Goal: Register for event/course

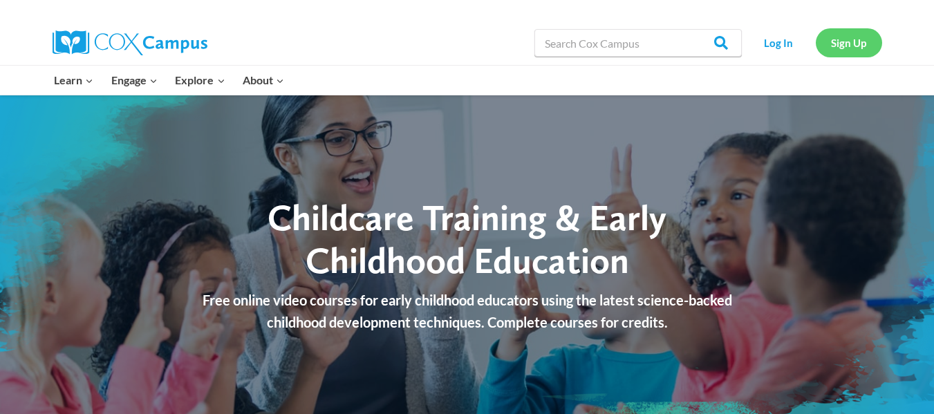
click at [853, 40] on link "Sign Up" at bounding box center [849, 42] width 66 height 28
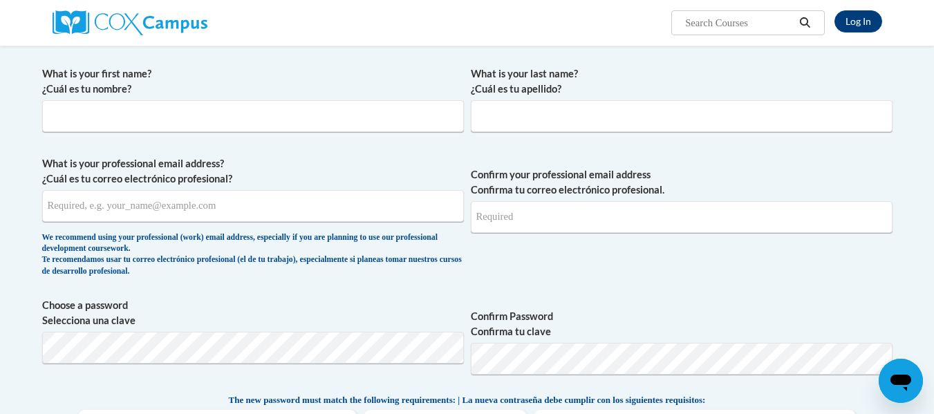
scroll to position [255, 0]
type input "bleekerpolly@gmail.com"
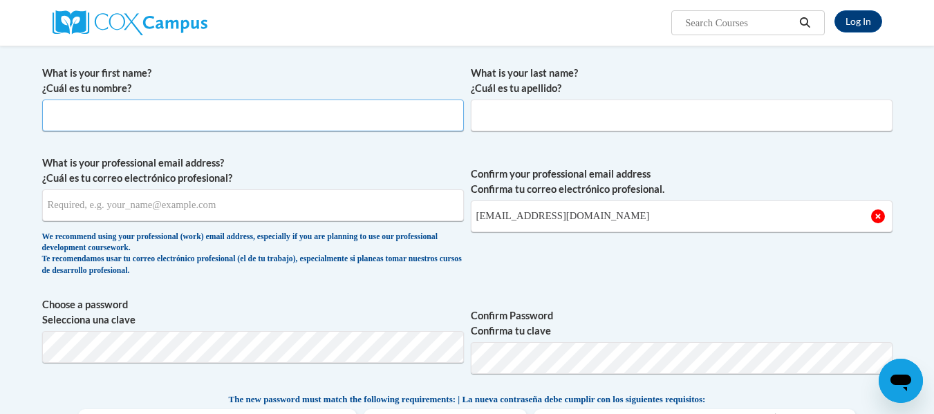
click at [321, 126] on input "What is your first name? ¿Cuál es tu nombre?" at bounding box center [253, 116] width 422 height 32
drag, startPoint x: 321, startPoint y: 126, endPoint x: 287, endPoint y: 102, distance: 41.8
click at [287, 102] on input "What is your first name? ¿Cuál es tu nombre?" at bounding box center [253, 116] width 422 height 32
type input "Amanda"
click at [487, 127] on input "What is your last name? ¿Cuál es tu apellido?" at bounding box center [682, 116] width 422 height 32
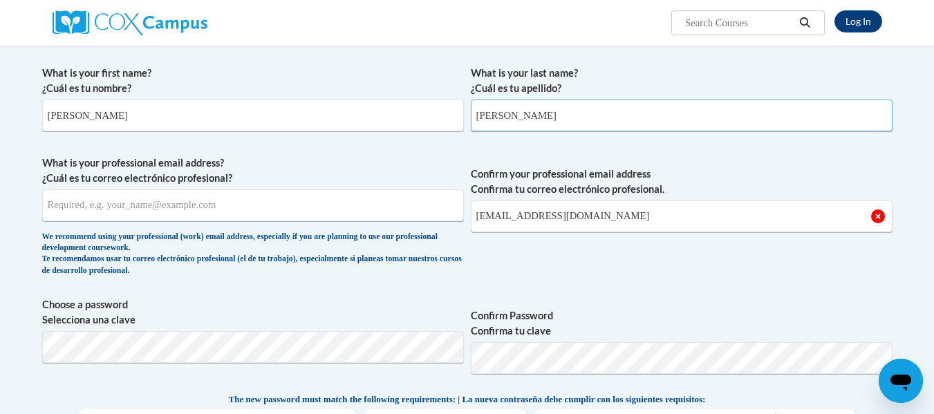
type input "Owens"
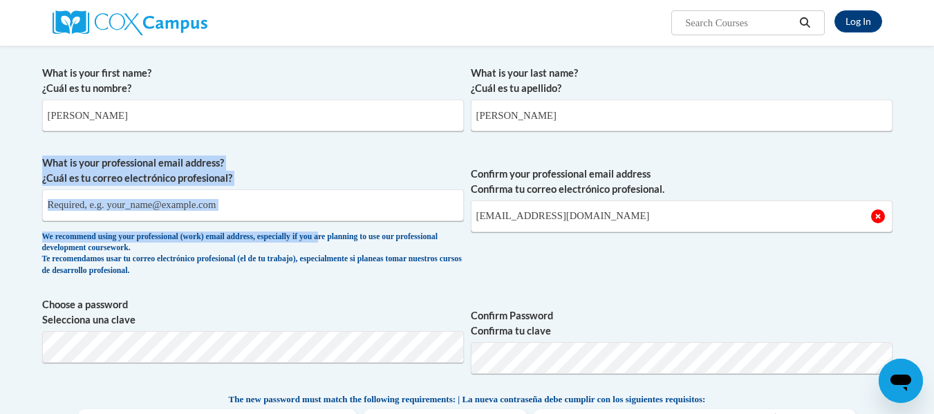
drag, startPoint x: 368, startPoint y: 234, endPoint x: 373, endPoint y: 192, distance: 41.7
click at [373, 192] on span "What is your professional email address? ¿Cuál es tu correo electrónico profesi…" at bounding box center [253, 220] width 422 height 128
click at [373, 192] on input "What is your professional email address? ¿Cuál es tu correo electrónico profesi…" at bounding box center [253, 205] width 422 height 32
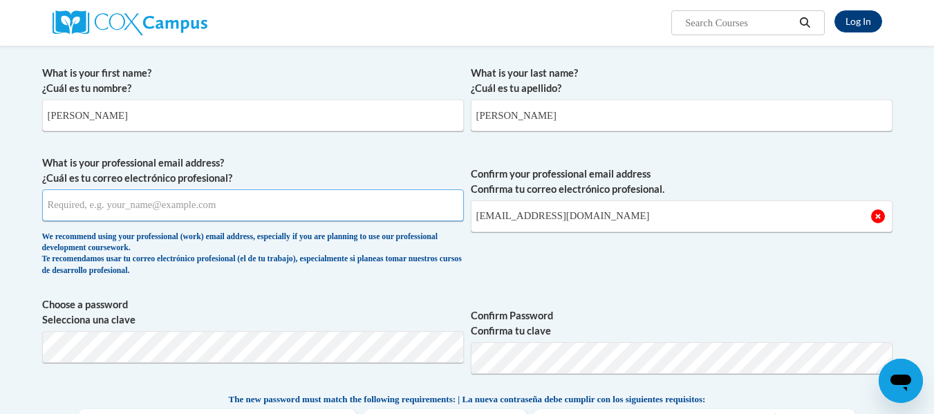
click at [373, 192] on input "What is your professional email address? ¿Cuál es tu correo electrónico profesi…" at bounding box center [253, 205] width 422 height 32
type input "amandaowens270@gmail.com"
click at [578, 214] on input "bleekerpolly@gmail.com" at bounding box center [682, 216] width 422 height 32
click at [583, 214] on input "bleekerpolly@gmail.com" at bounding box center [682, 216] width 422 height 32
type input "b"
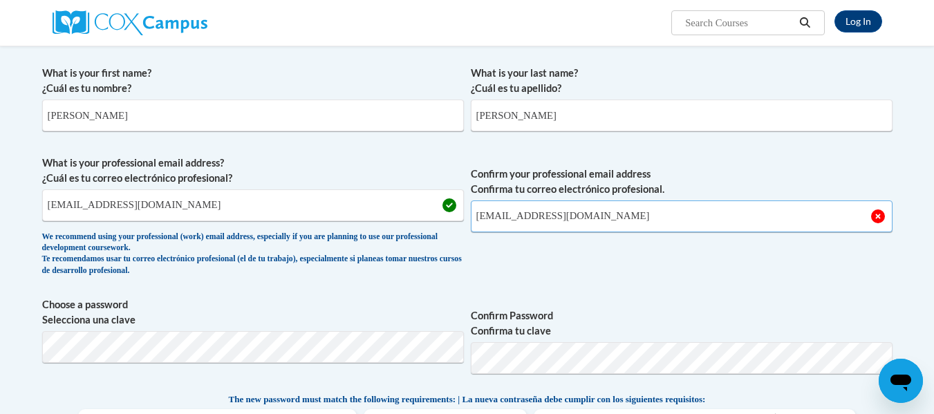
type input "amandaowens270@gmail.com"
click at [589, 276] on span "Confirm your professional email address Confirma tu correo electrónico profesio…" at bounding box center [682, 220] width 422 height 128
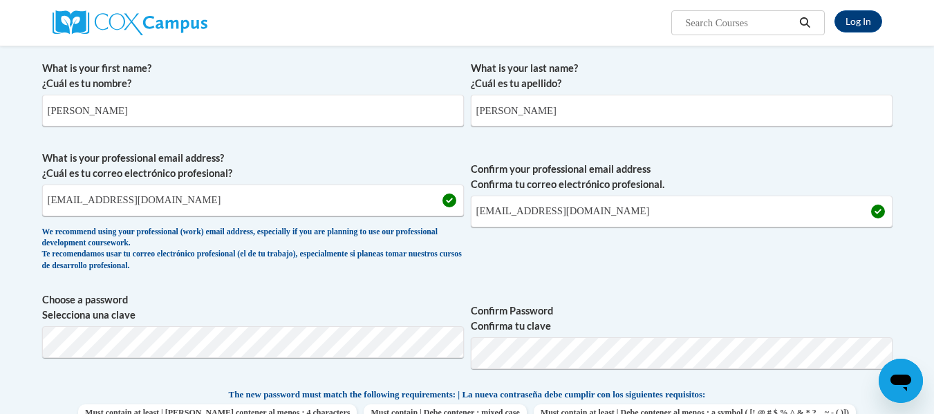
scroll to position [344, 0]
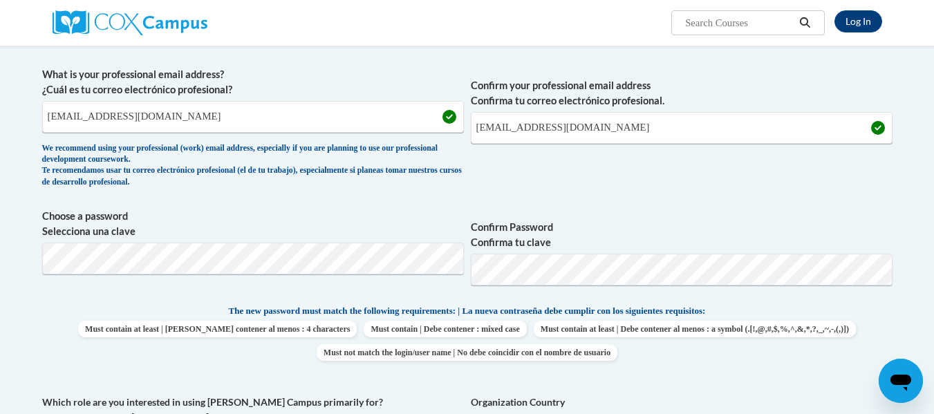
click at [301, 259] on span "Choose a password Selecciona una clave" at bounding box center [253, 253] width 422 height 88
click at [888, 203] on div "What is your first name? ¿Cuál es tu nombre? Amanda What is your last name? ¿Cu…" at bounding box center [467, 285] width 850 height 630
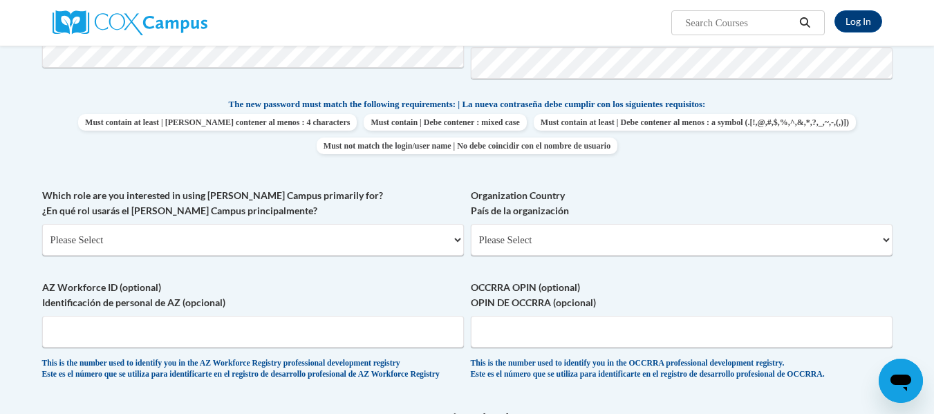
scroll to position [551, 0]
click at [433, 239] on select "Please Select College/University | Colegio/Universidad Community/Nonprofit Part…" at bounding box center [253, 239] width 422 height 32
select select "fbf2d438-af2f-41f8-98f1-81c410e29de3"
click at [42, 229] on select "Please Select College/University | Colegio/Universidad Community/Nonprofit Part…" at bounding box center [253, 239] width 422 height 32
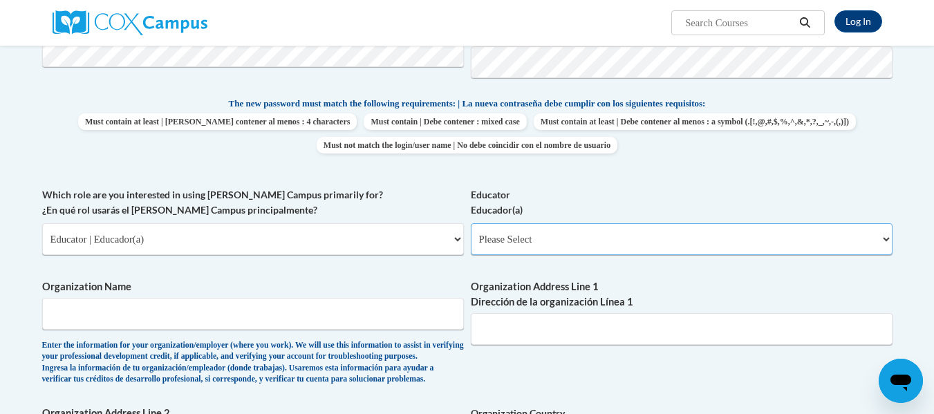
click at [545, 246] on select "Please Select Early Learning/Daycare Teacher/Family Home Care Provider | Maestr…" at bounding box center [682, 239] width 422 height 32
select select "5e2af403-4f2c-4e49-a02f-103e55d7b75b"
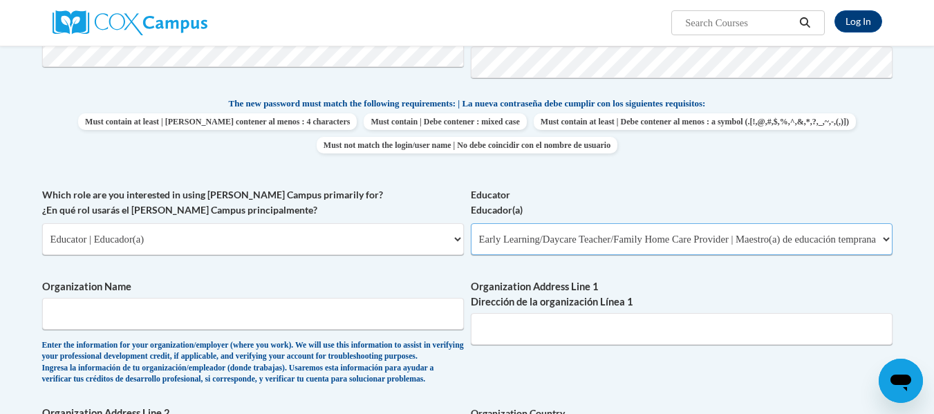
click at [471, 229] on select "Please Select Early Learning/Daycare Teacher/Family Home Care Provider | Maestr…" at bounding box center [682, 239] width 422 height 32
click at [306, 315] on input "Organization Name" at bounding box center [253, 314] width 422 height 32
type input "oa"
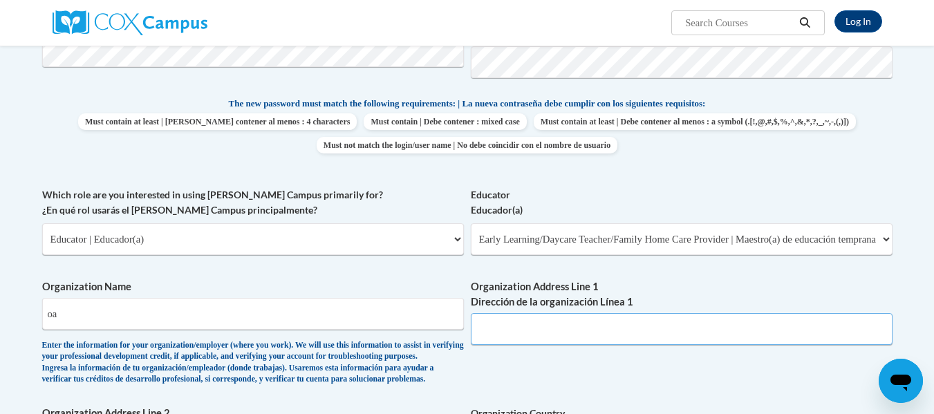
click at [593, 332] on input "Organization Address Line 1 Dirección de la organización Línea 1" at bounding box center [682, 329] width 422 height 32
click at [494, 390] on div "What is your first name? ¿Cuál es tu nombre? Amanda What is your last name? ¿Cu…" at bounding box center [467, 187] width 850 height 849
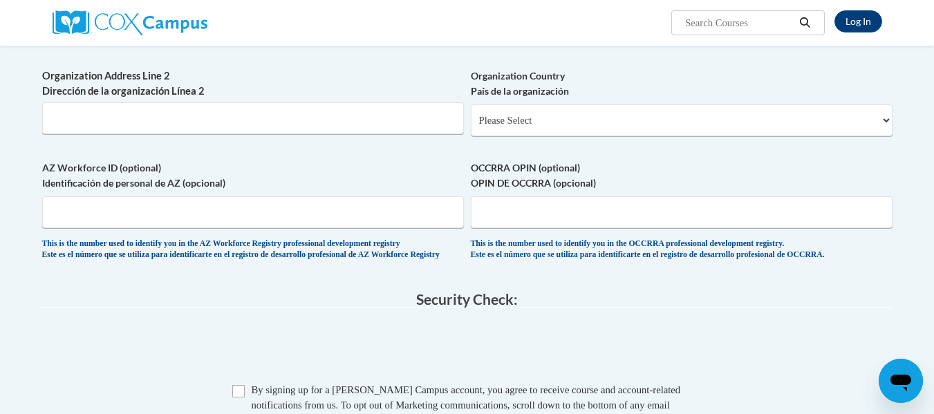
scroll to position [889, 0]
click at [554, 135] on select "Please Select United States | Estados Unidos Outside of the United States | Fue…" at bounding box center [682, 120] width 422 height 32
select select "ad49bcad-a171-4b2e-b99c-48b446064914"
click at [471, 132] on select "Please Select United States | Estados Unidos Outside of the United States | Fue…" at bounding box center [682, 120] width 422 height 32
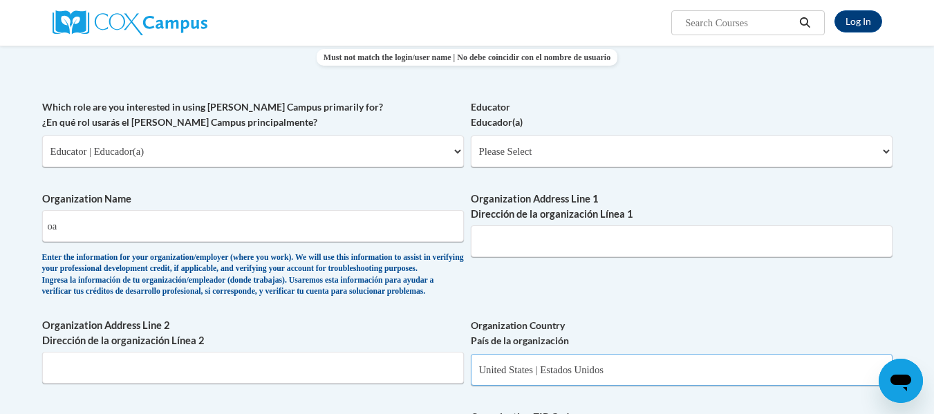
scroll to position [639, 0]
click at [533, 138] on span "Educator Educador(a) Please Select Early Learning/Daycare Teacher/Family Home C…" at bounding box center [682, 133] width 422 height 68
click at [536, 145] on select "Please Select Early Learning/Daycare Teacher/Family Home Care Provider | Maestr…" at bounding box center [682, 151] width 422 height 32
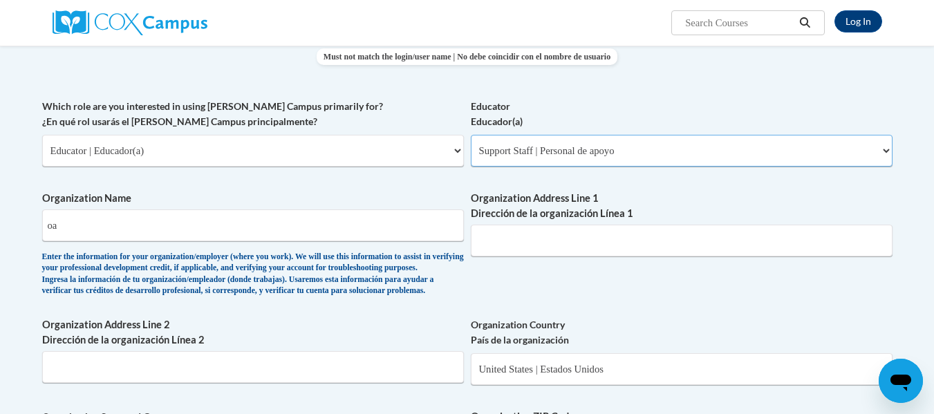
click at [471, 140] on select "Please Select Early Learning/Daycare Teacher/Family Home Care Provider | Maestr…" at bounding box center [682, 151] width 422 height 32
click at [615, 163] on select "Please Select Early Learning/Daycare Teacher/Family Home Care Provider | Maestr…" at bounding box center [682, 151] width 422 height 32
select select "5e2af403-4f2c-4e49-a02f-103e55d7b75b"
click at [471, 140] on select "Please Select Early Learning/Daycare Teacher/Family Home Care Provider | Maestr…" at bounding box center [682, 151] width 422 height 32
click at [259, 241] on input "oa" at bounding box center [253, 225] width 422 height 32
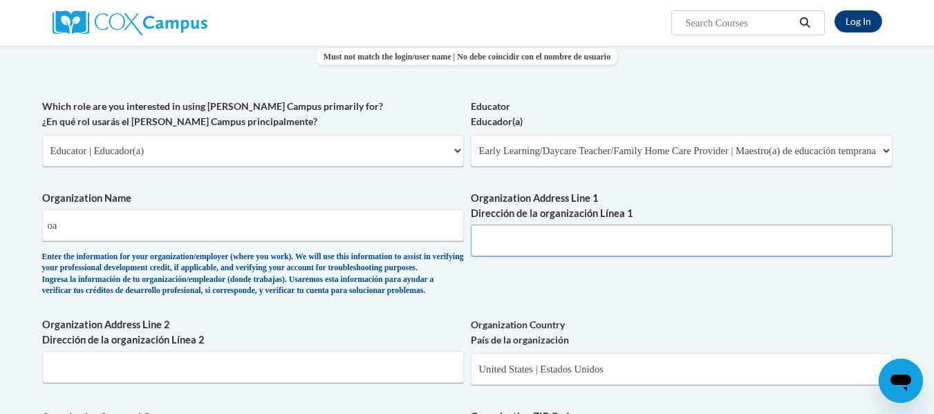
click at [546, 250] on input "Organization Address Line 1 Dirección de la organización Línea 1" at bounding box center [682, 241] width 422 height 32
type input "113 Avenel Lane"
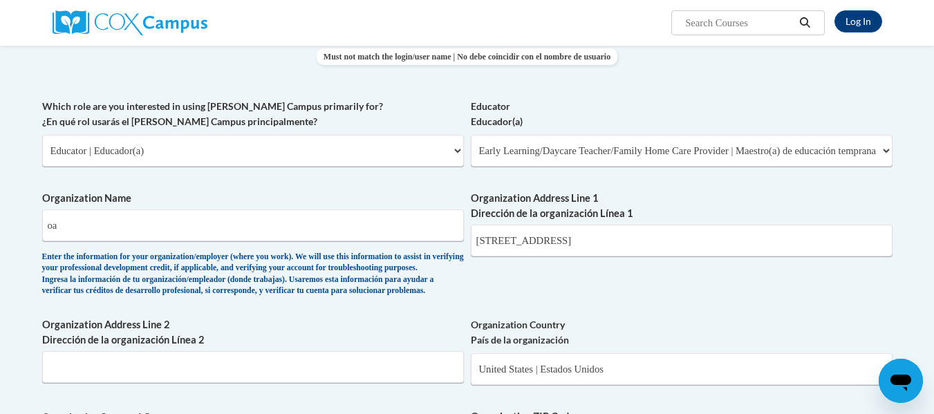
select select "North Carolina"
type input "27527"
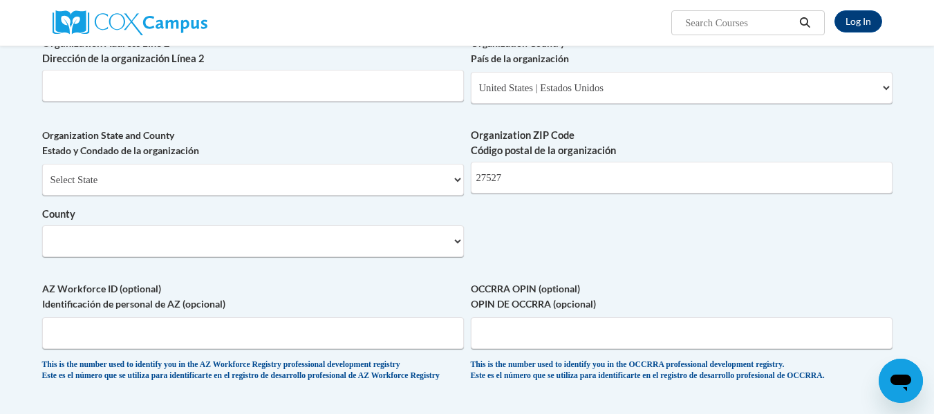
scroll to position [922, 0]
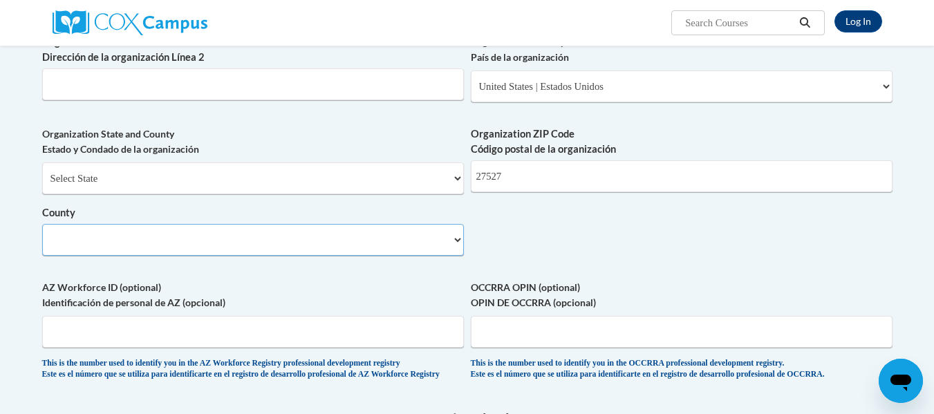
click at [317, 256] on select "County" at bounding box center [253, 240] width 422 height 32
click at [316, 256] on select "County" at bounding box center [253, 240] width 422 height 32
click at [301, 256] on select "County" at bounding box center [253, 240] width 422 height 32
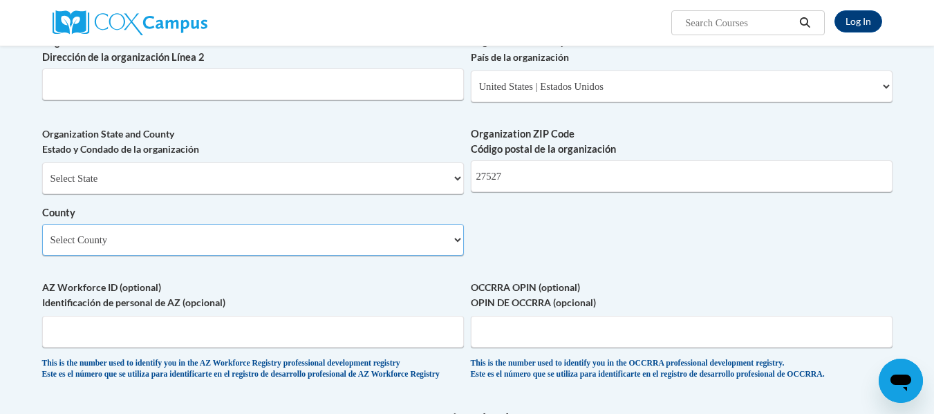
select select "Johnston"
click at [42, 252] on select "Select County Alamance Alexander Alleghany Anson Ashe Avery Beaufort Bertie Bla…" at bounding box center [253, 240] width 422 height 32
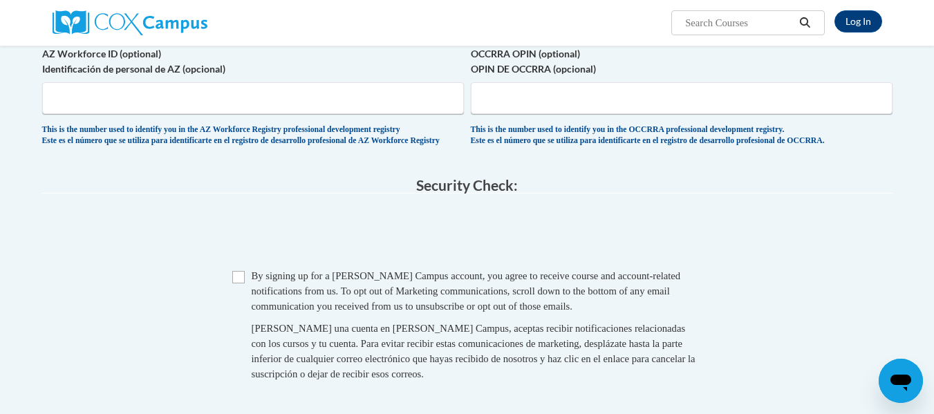
scroll to position [1157, 0]
click at [243, 283] on input "Checkbox" at bounding box center [238, 276] width 12 height 12
checkbox input "true"
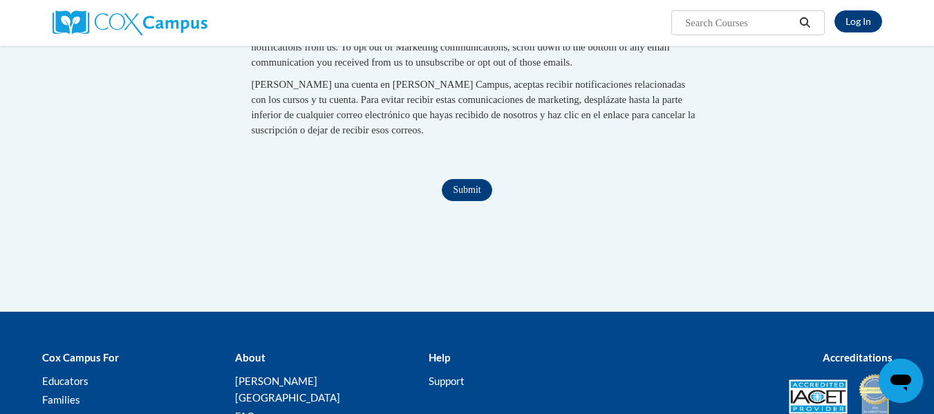
scroll to position [1414, 0]
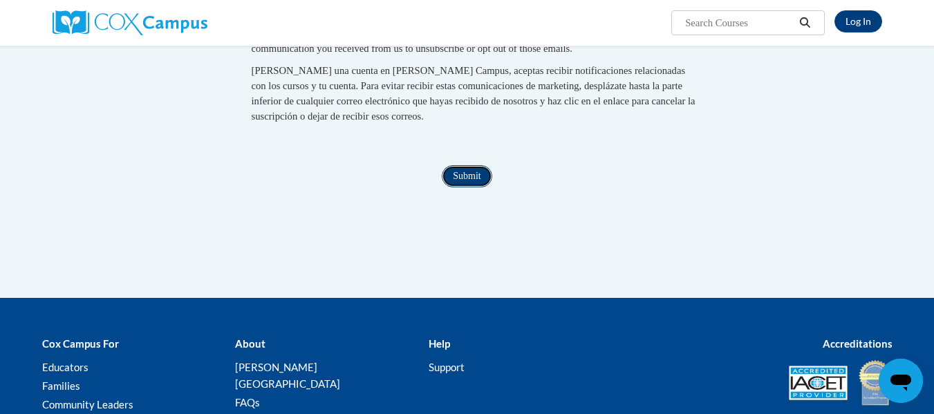
click at [469, 187] on input "Submit" at bounding box center [467, 176] width 50 height 22
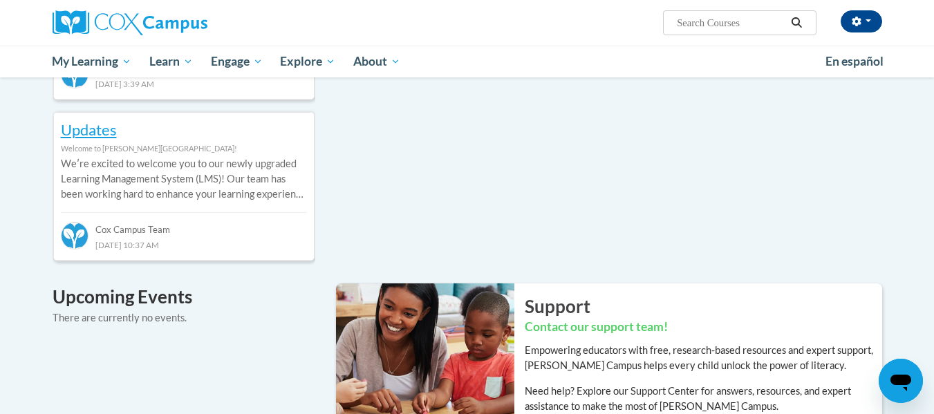
scroll to position [666, 0]
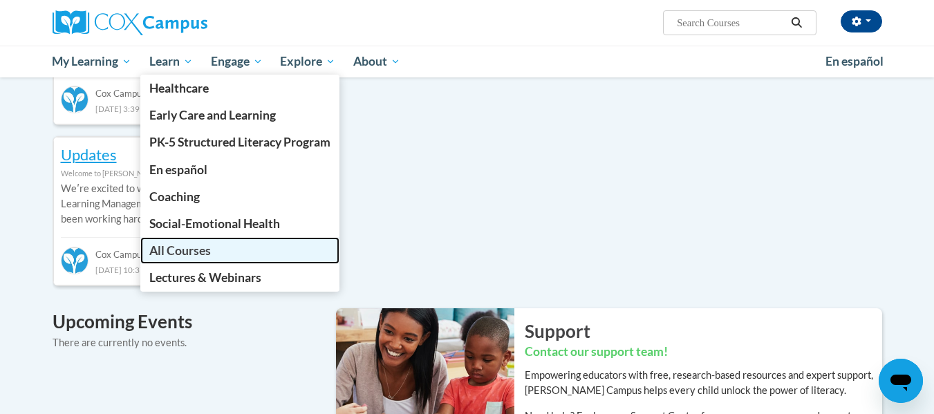
click at [199, 243] on link "All Courses" at bounding box center [239, 250] width 199 height 27
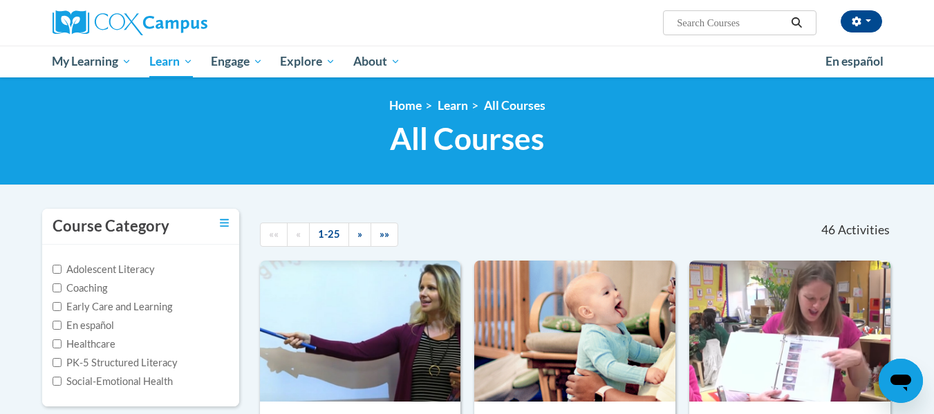
click at [55, 312] on label "Early Care and Learning" at bounding box center [113, 306] width 120 height 15
click at [55, 311] on input "Early Care and Learning" at bounding box center [57, 306] width 9 height 9
checkbox input "true"
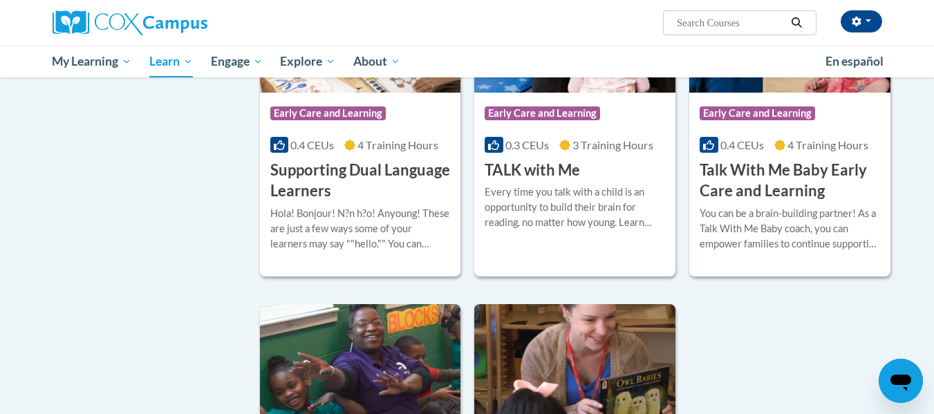
scroll to position [1773, 0]
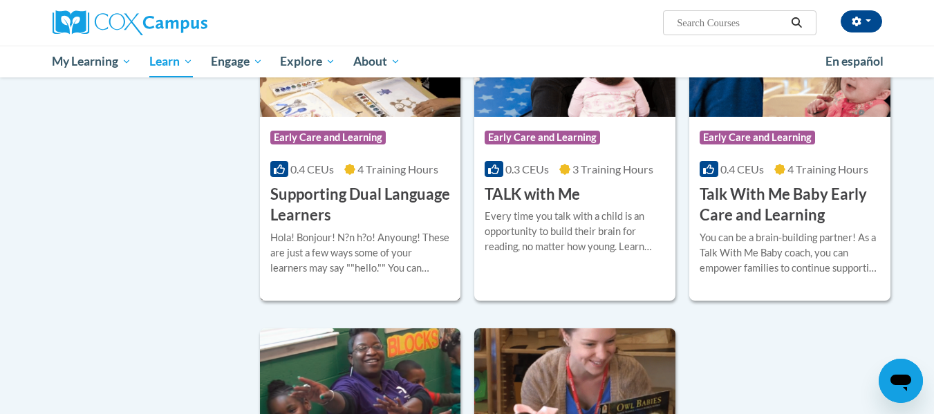
click at [378, 213] on h3 "Supporting Dual Language Learners" at bounding box center [360, 205] width 180 height 43
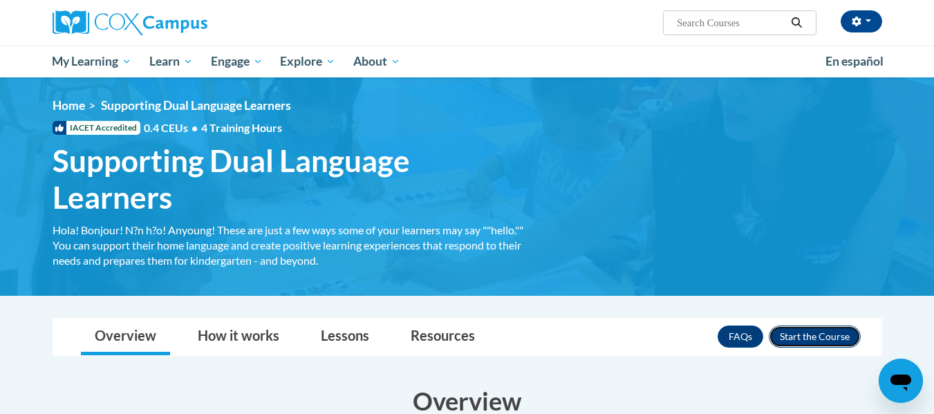
click at [807, 332] on button "Enroll" at bounding box center [815, 337] width 92 height 22
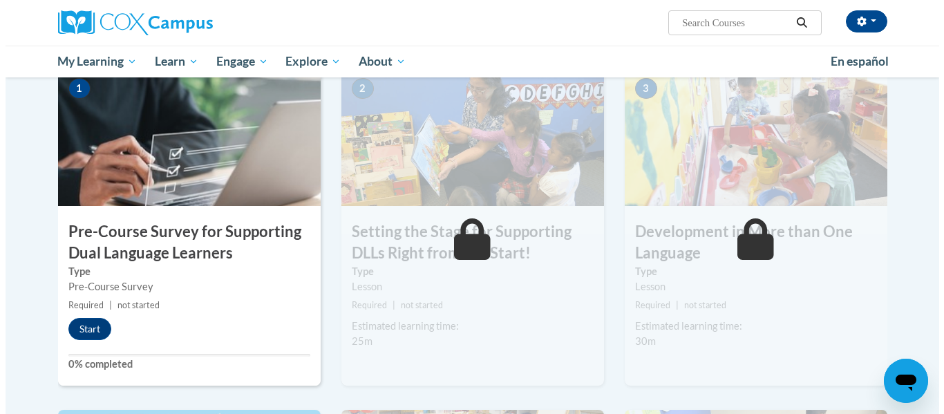
scroll to position [294, 0]
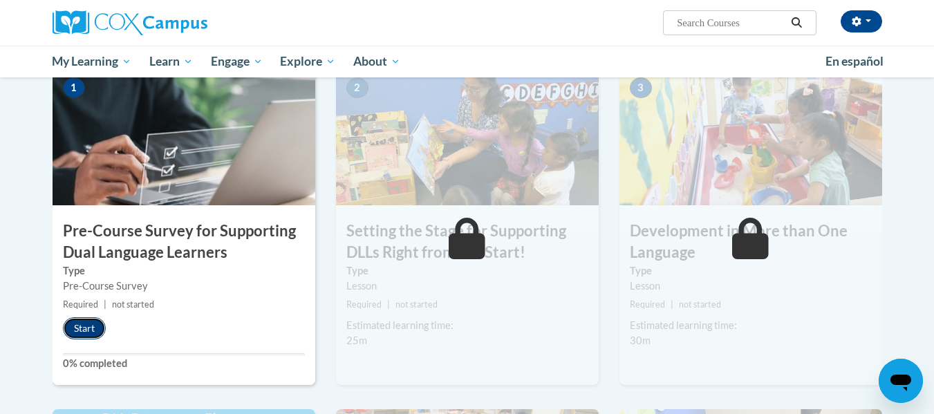
click at [96, 326] on button "Start" at bounding box center [84, 328] width 43 height 22
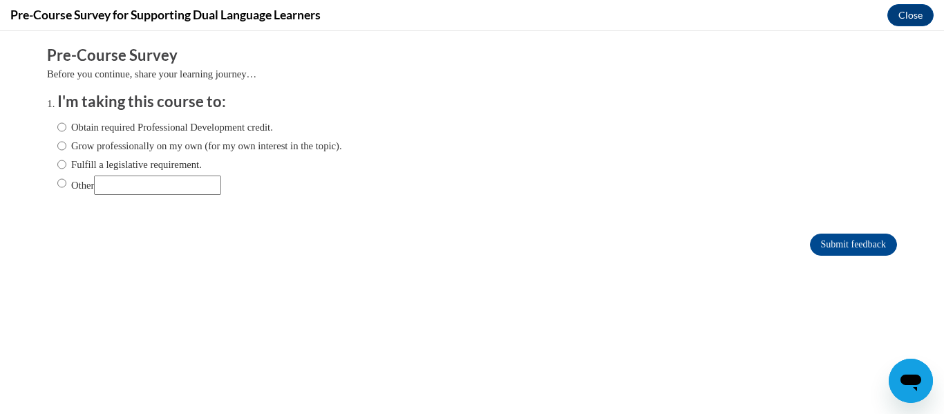
scroll to position [0, 0]
click at [57, 129] on label "Obtain required Professional Development credit." at bounding box center [165, 127] width 216 height 15
click at [57, 129] on input "Obtain required Professional Development credit." at bounding box center [61, 127] width 9 height 15
radio input "true"
click at [831, 243] on input "Submit feedback" at bounding box center [853, 245] width 87 height 22
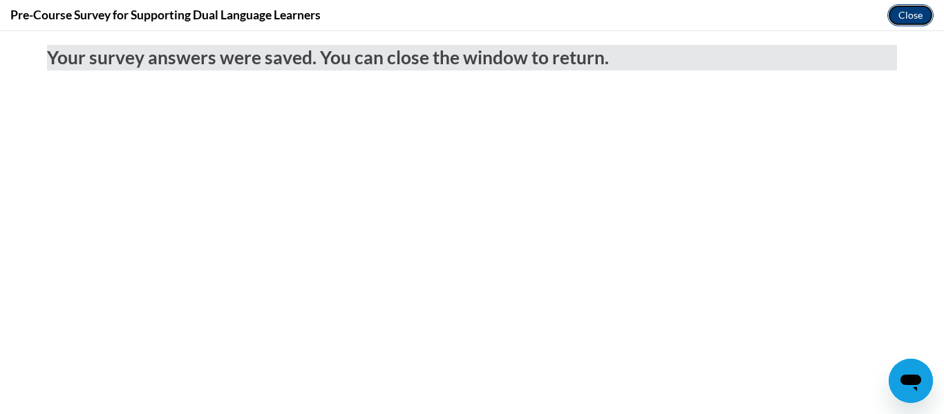
click at [912, 7] on button "Close" at bounding box center [911, 15] width 46 height 22
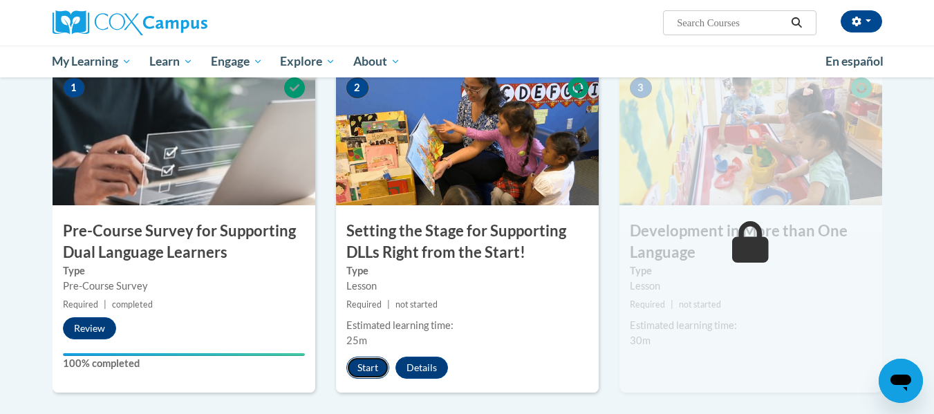
click at [357, 368] on button "Start" at bounding box center [367, 368] width 43 height 22
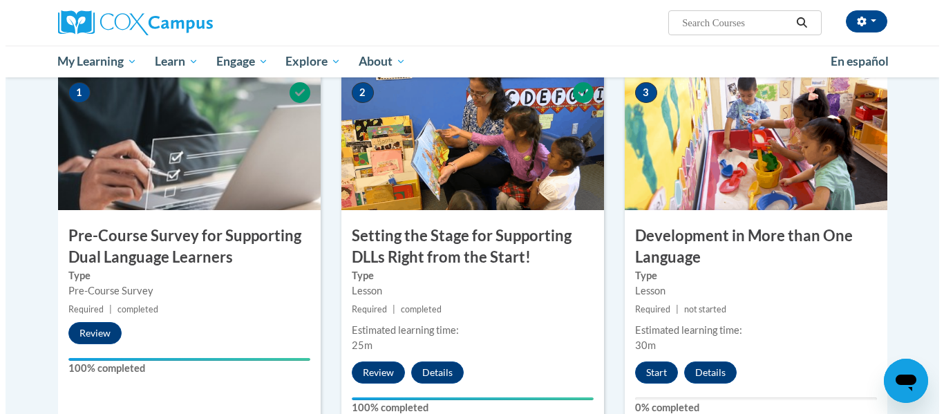
scroll to position [355, 0]
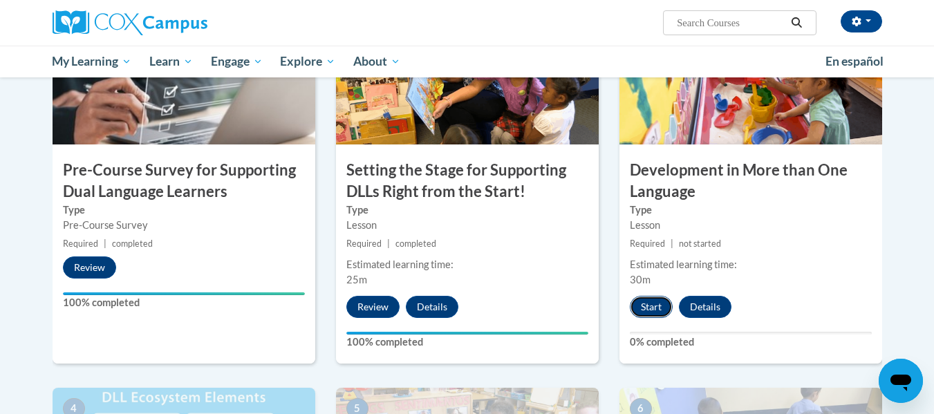
click at [662, 299] on button "Start" at bounding box center [651, 307] width 43 height 22
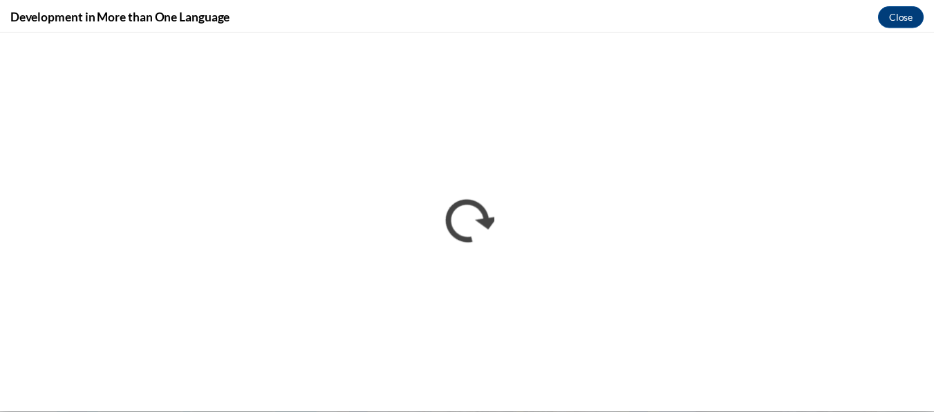
scroll to position [0, 0]
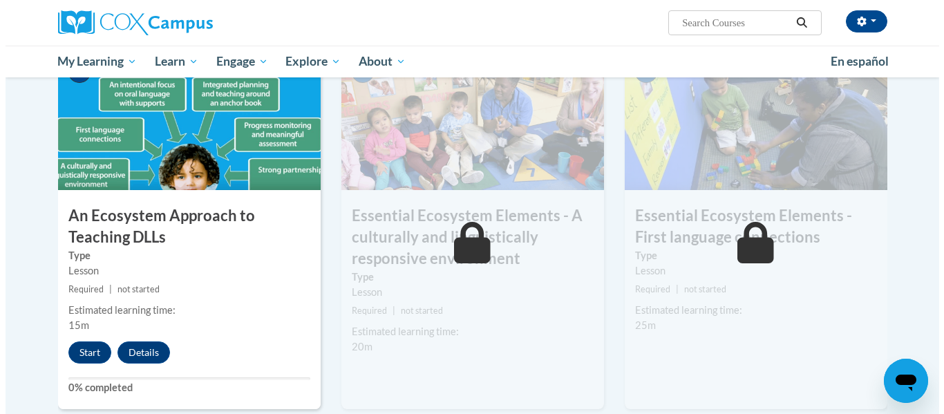
scroll to position [690, 0]
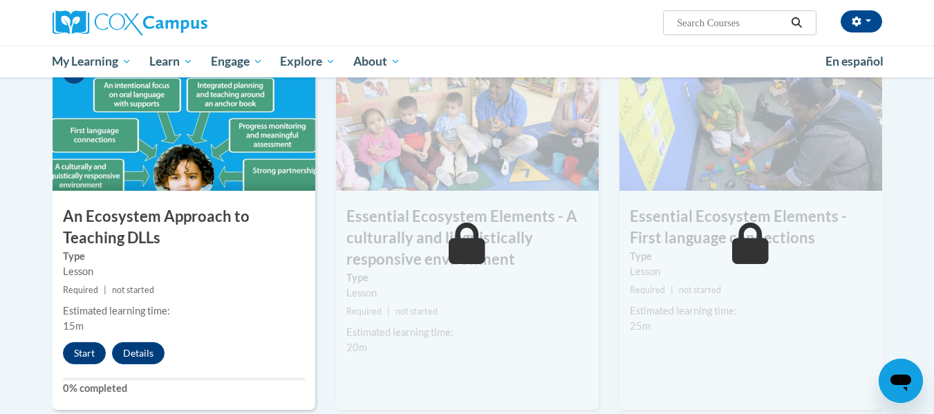
click at [63, 346] on div "Start Details Feedback" at bounding box center [117, 353] width 129 height 22
click at [70, 350] on button "Start" at bounding box center [84, 353] width 43 height 22
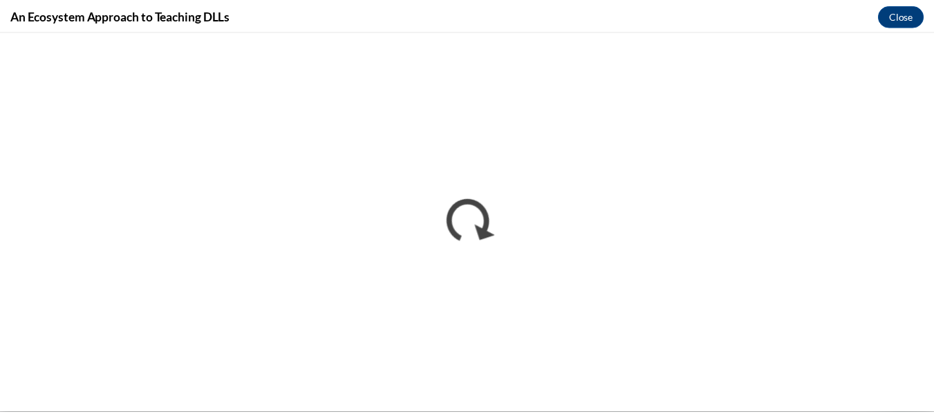
scroll to position [0, 0]
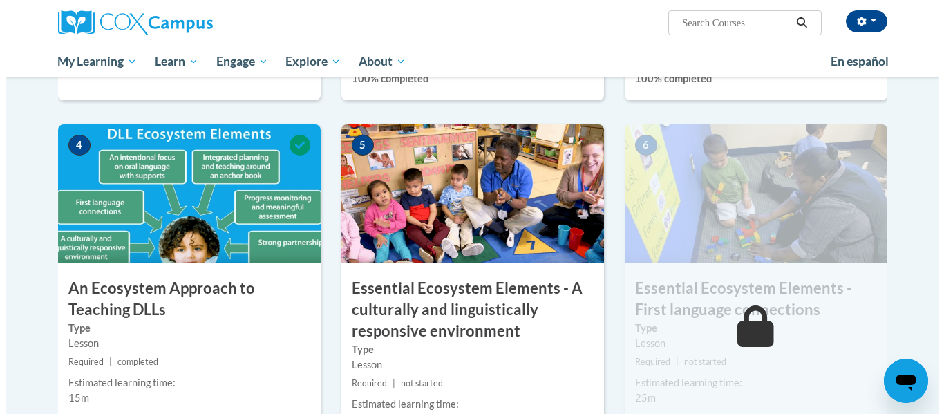
scroll to position [767, 0]
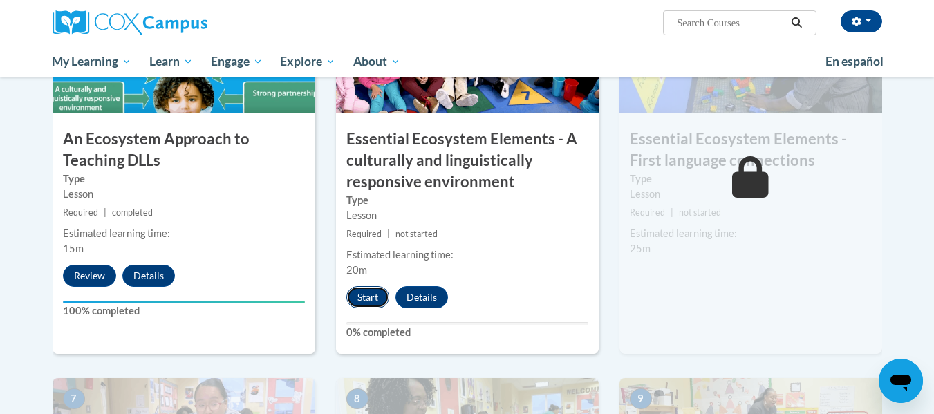
click at [382, 303] on button "Start" at bounding box center [367, 297] width 43 height 22
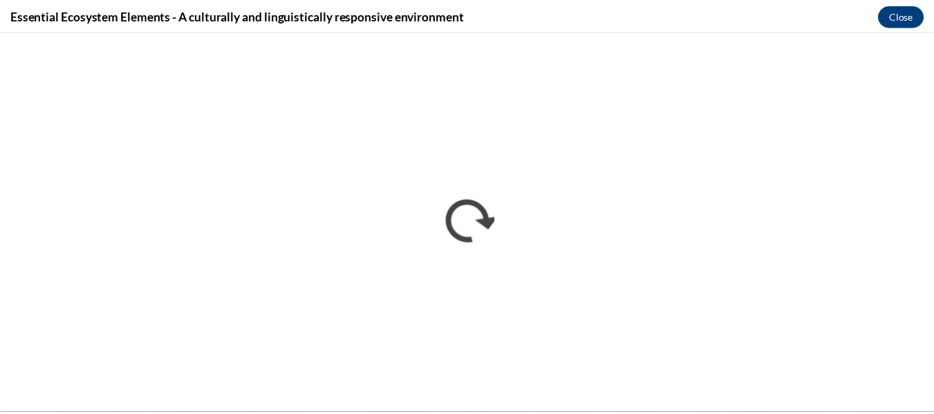
scroll to position [0, 0]
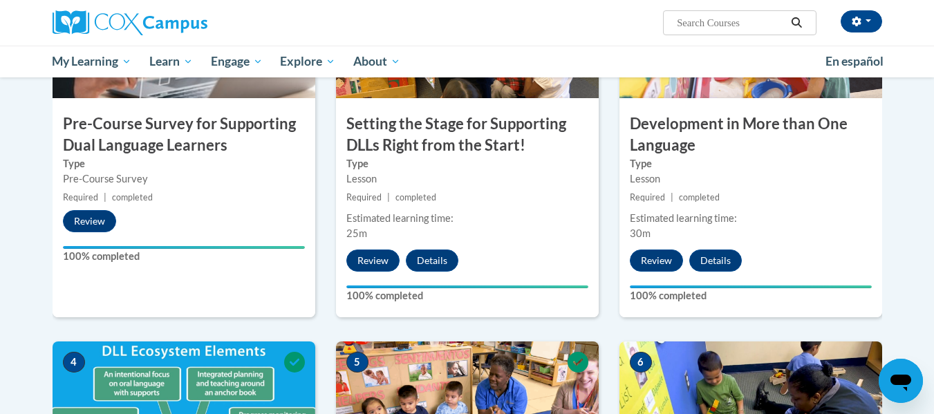
drag, startPoint x: 0, startPoint y: 0, endPoint x: 813, endPoint y: 243, distance: 848.4
click at [813, 243] on div "3 Development in More than One Language Type Lesson Required | completed Estima…" at bounding box center [750, 138] width 263 height 357
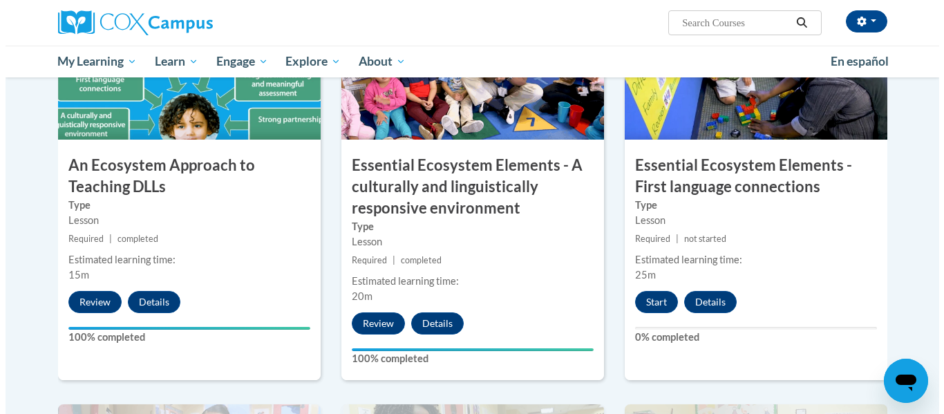
scroll to position [742, 0]
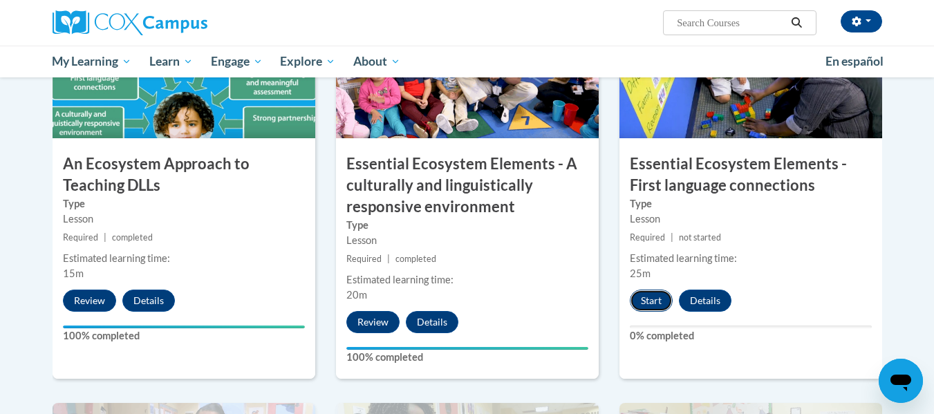
click at [658, 298] on button "Start" at bounding box center [651, 301] width 43 height 22
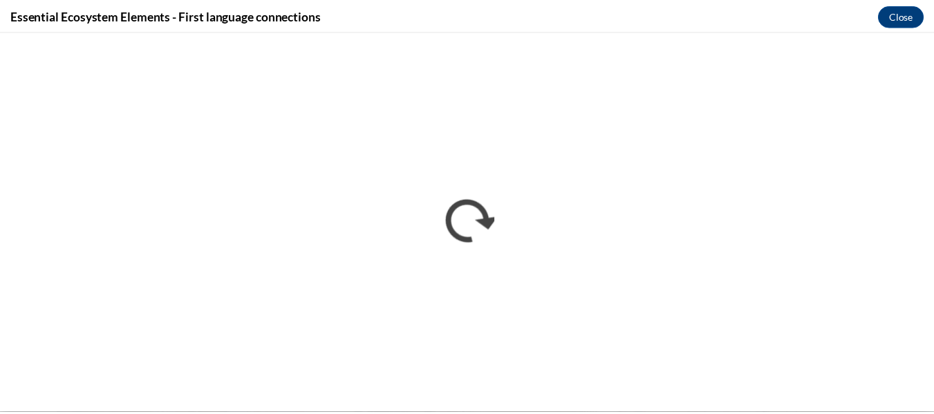
scroll to position [0, 0]
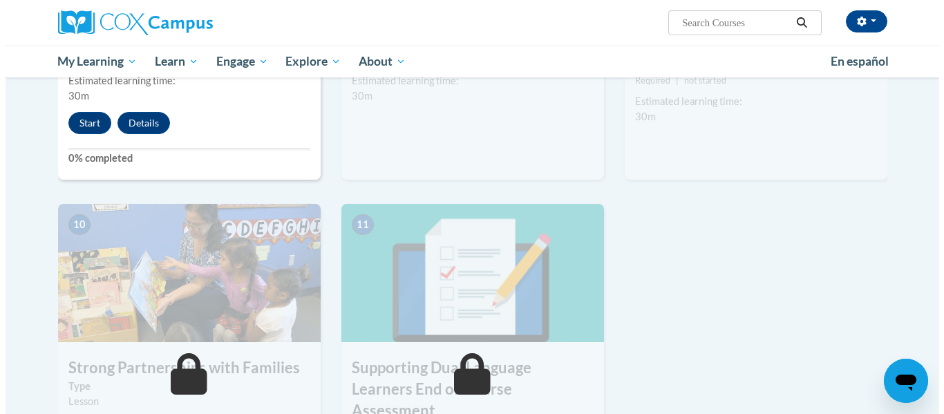
scroll to position [1324, 0]
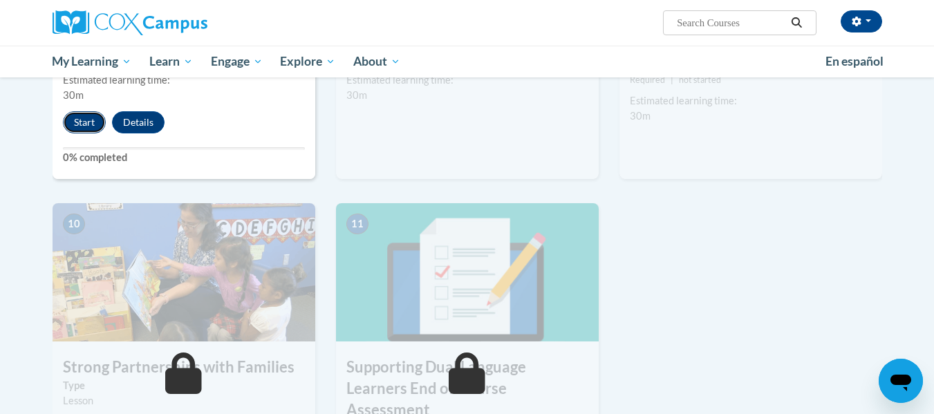
click at [89, 122] on button "Start" at bounding box center [84, 122] width 43 height 22
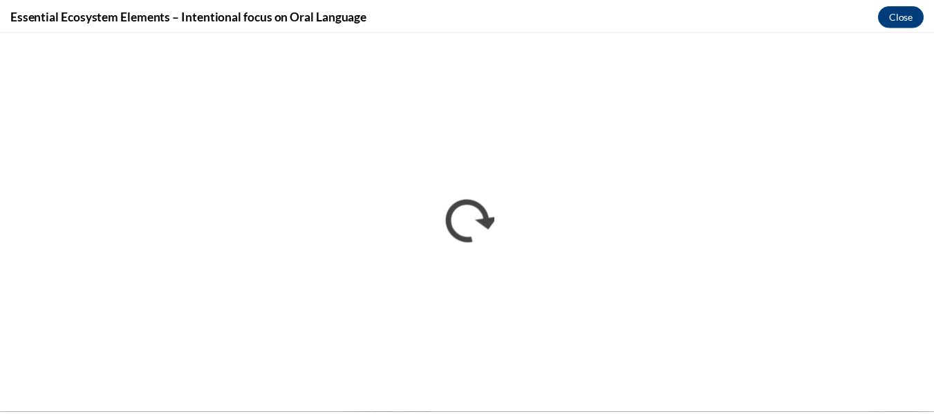
scroll to position [0, 0]
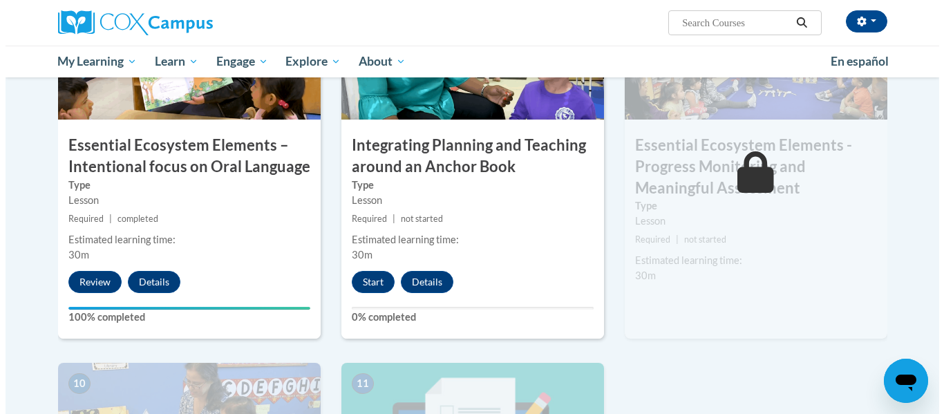
scroll to position [1166, 0]
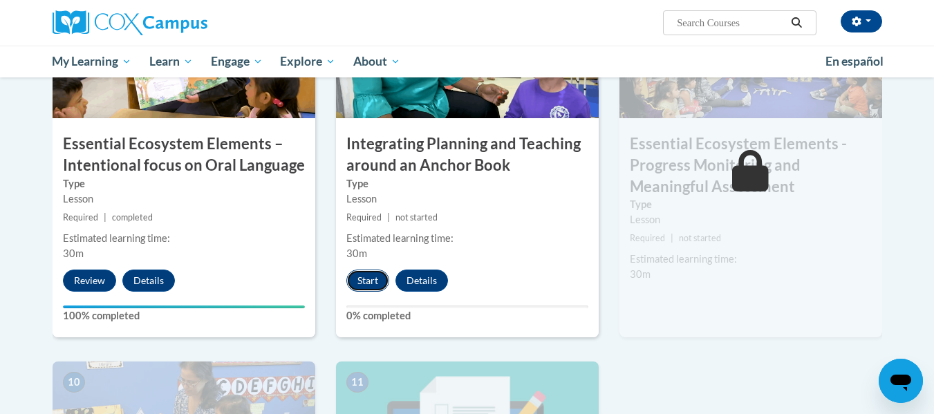
click at [355, 278] on button "Start" at bounding box center [367, 281] width 43 height 22
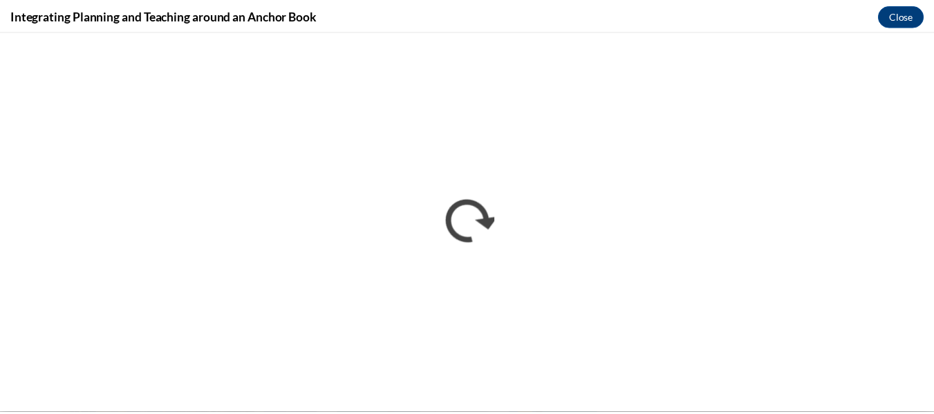
scroll to position [0, 0]
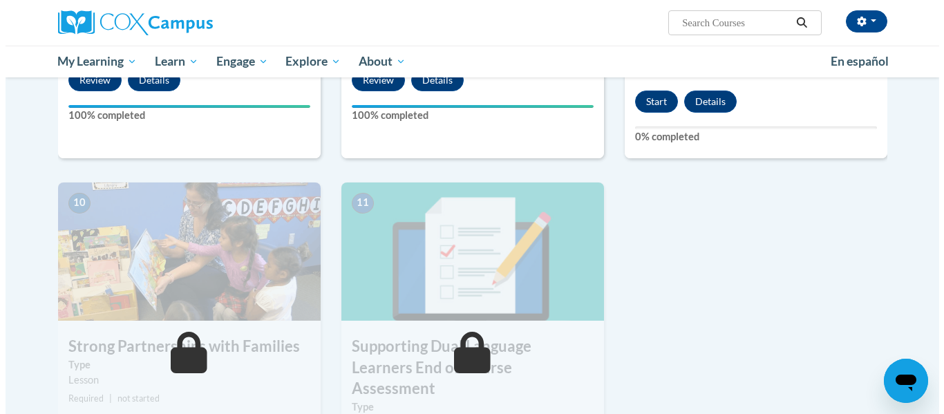
scroll to position [1365, 0]
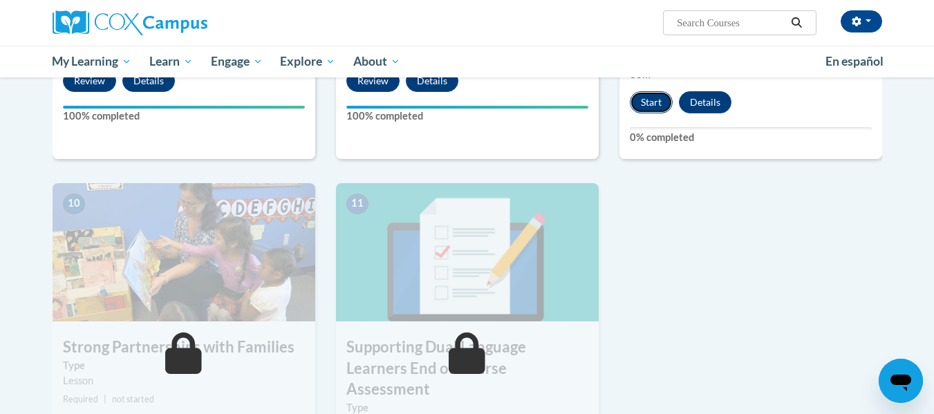
click at [644, 105] on button "Start" at bounding box center [651, 102] width 43 height 22
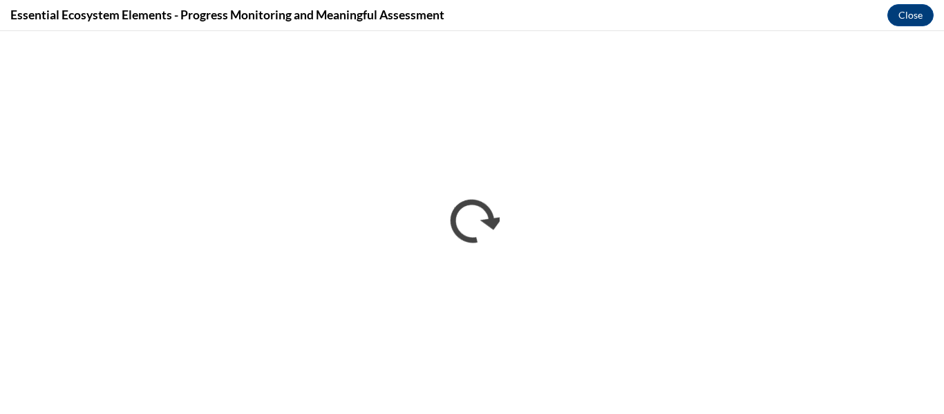
scroll to position [0, 0]
